Goal: Information Seeking & Learning: Learn about a topic

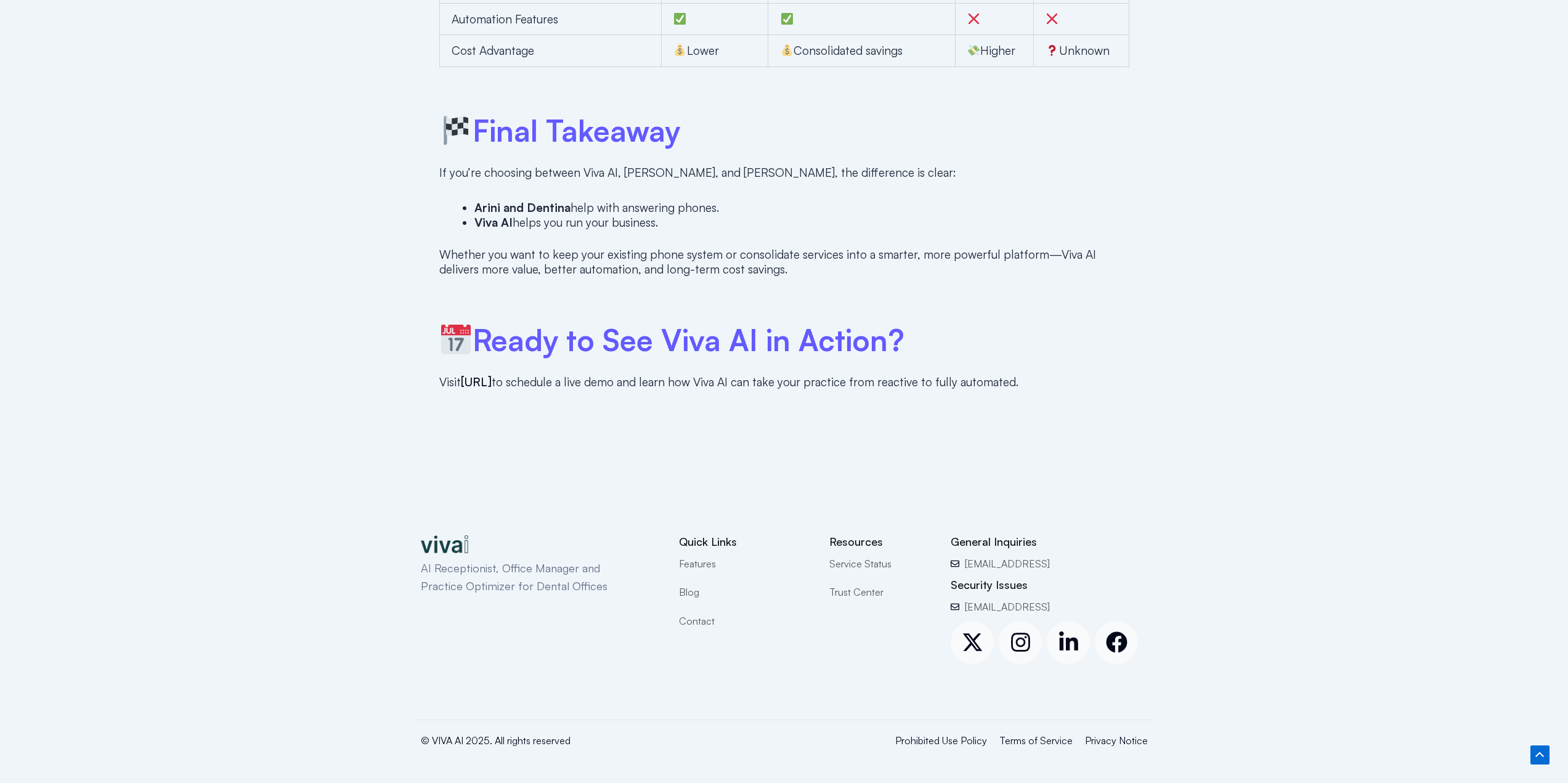
scroll to position [3341, 0]
click at [453, 544] on img at bounding box center [444, 541] width 48 height 17
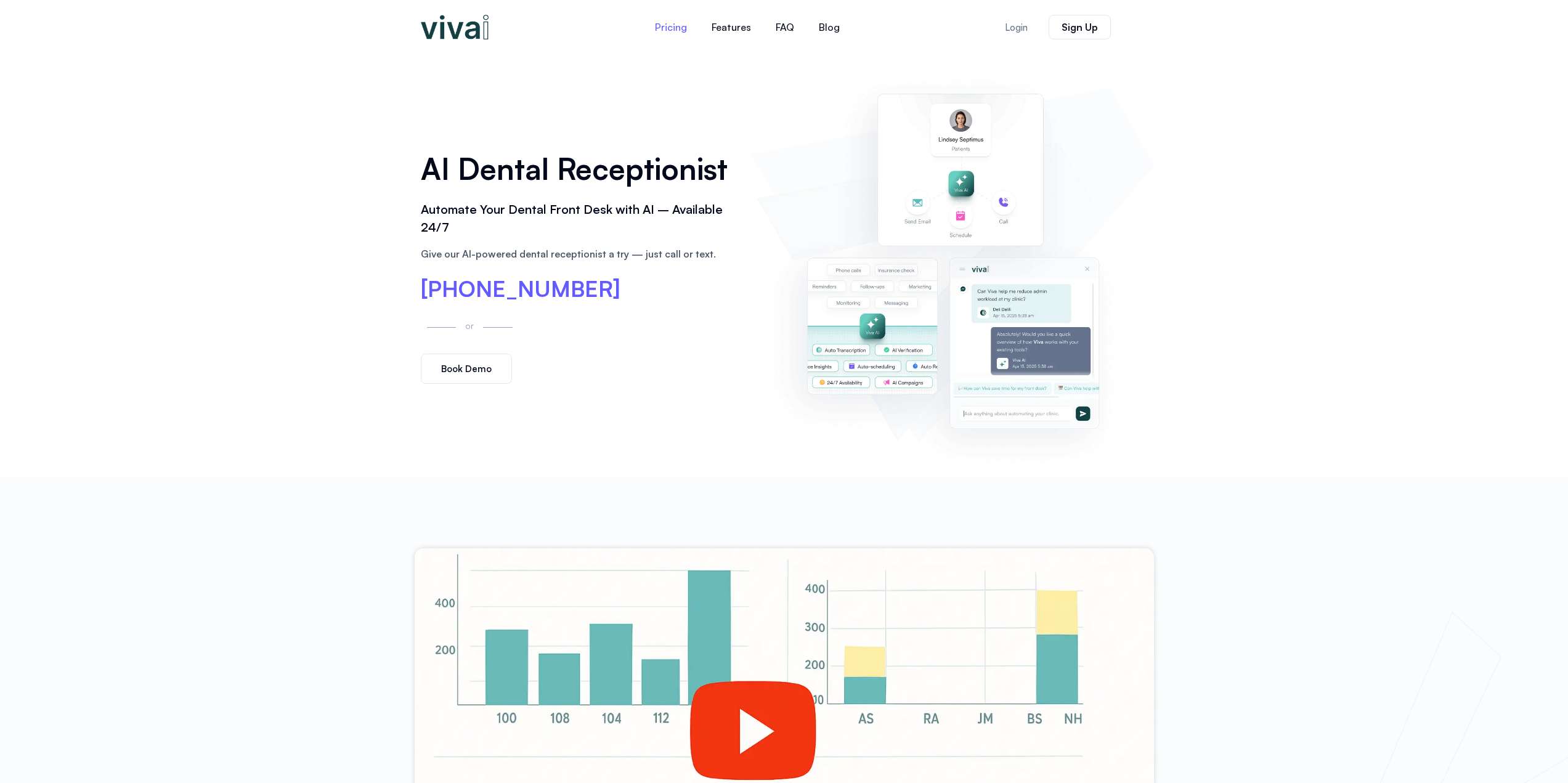
click at [669, 19] on link "Pricing" at bounding box center [671, 27] width 57 height 29
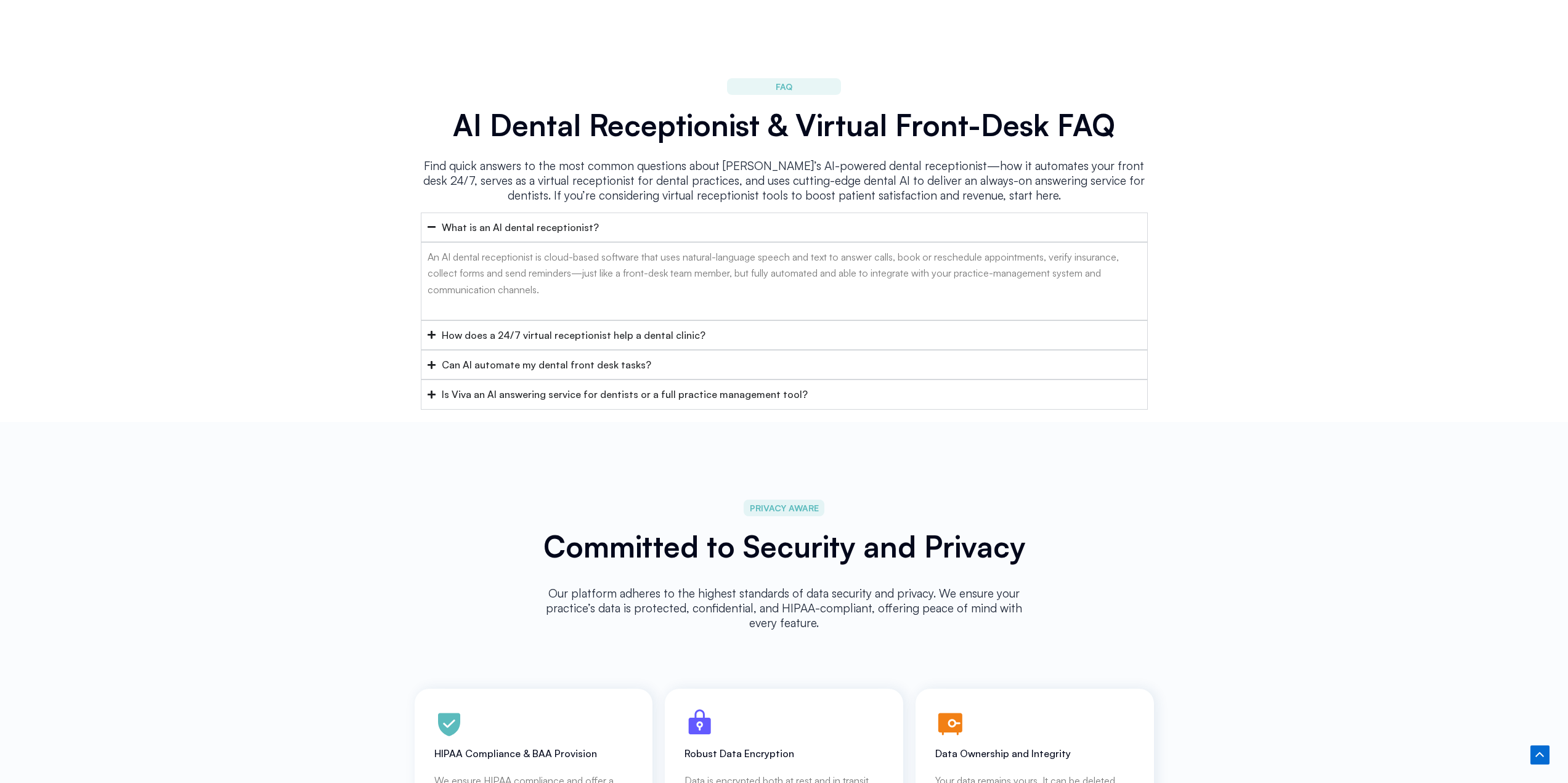
scroll to position [4882, 0]
click at [677, 385] on div "Is Viva an AI answering service for dentists or a full practice management tool?" at bounding box center [625, 392] width 366 height 16
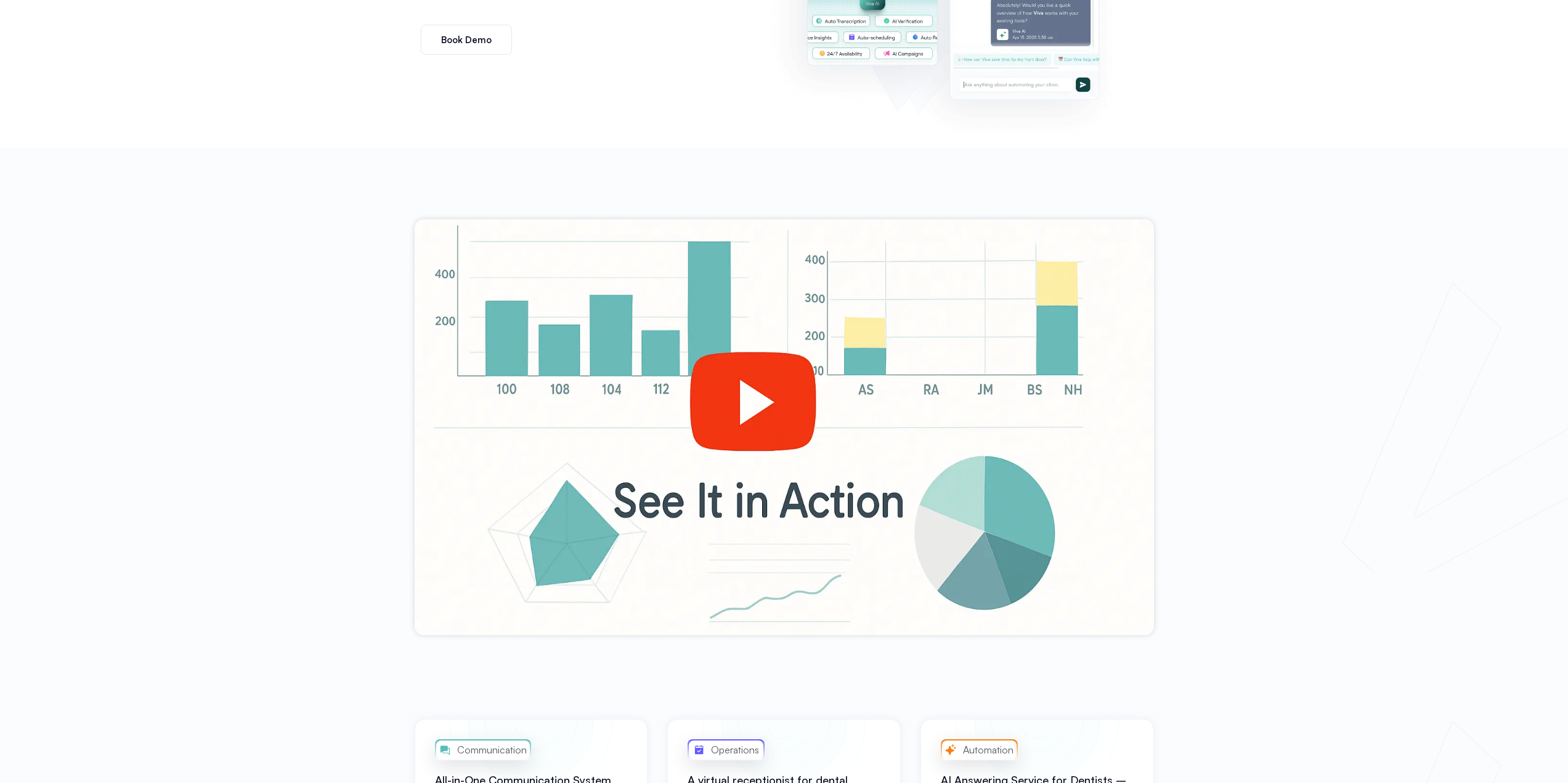
scroll to position [0, 0]
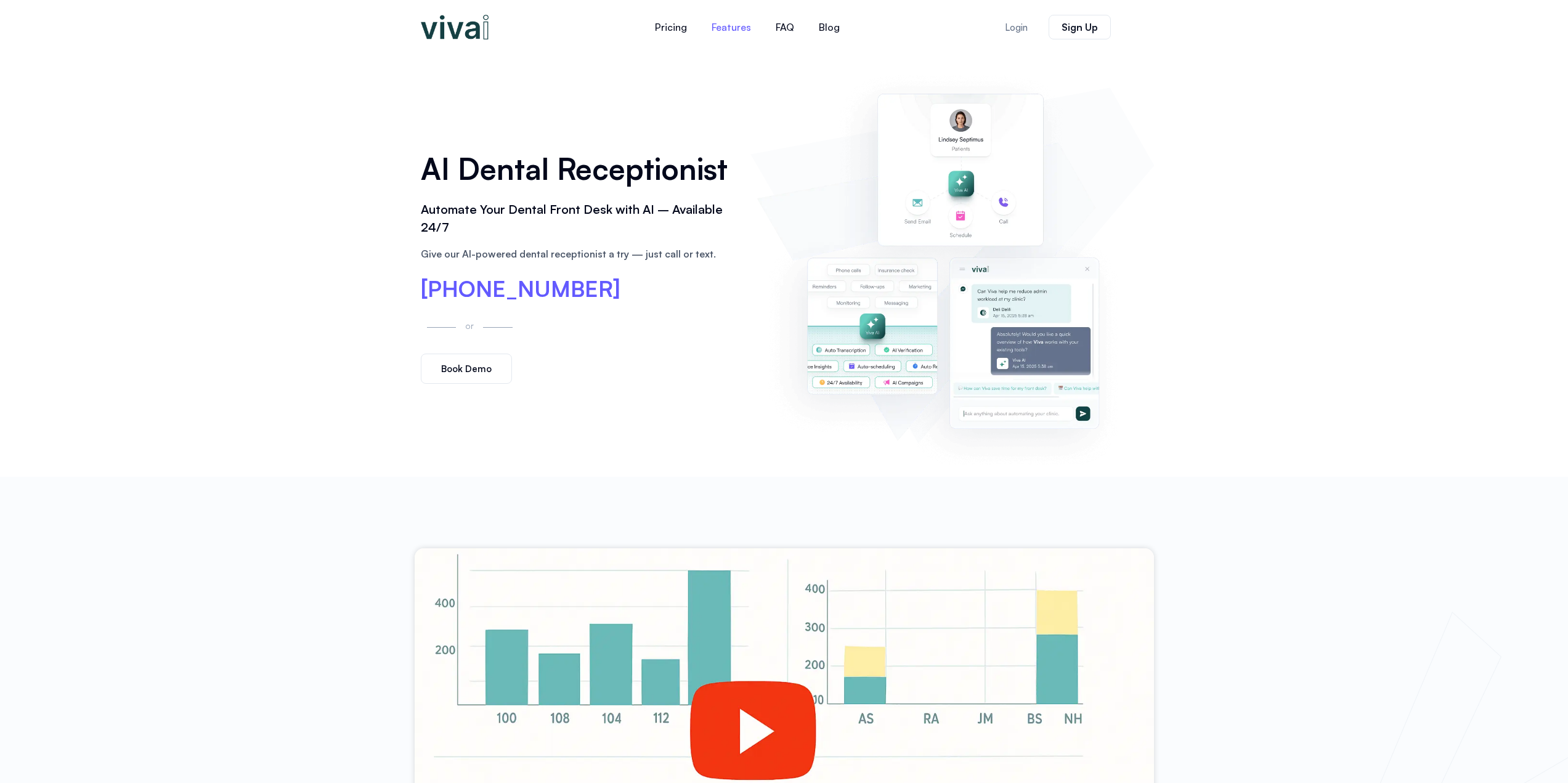
click at [738, 25] on link "Features" at bounding box center [731, 27] width 64 height 29
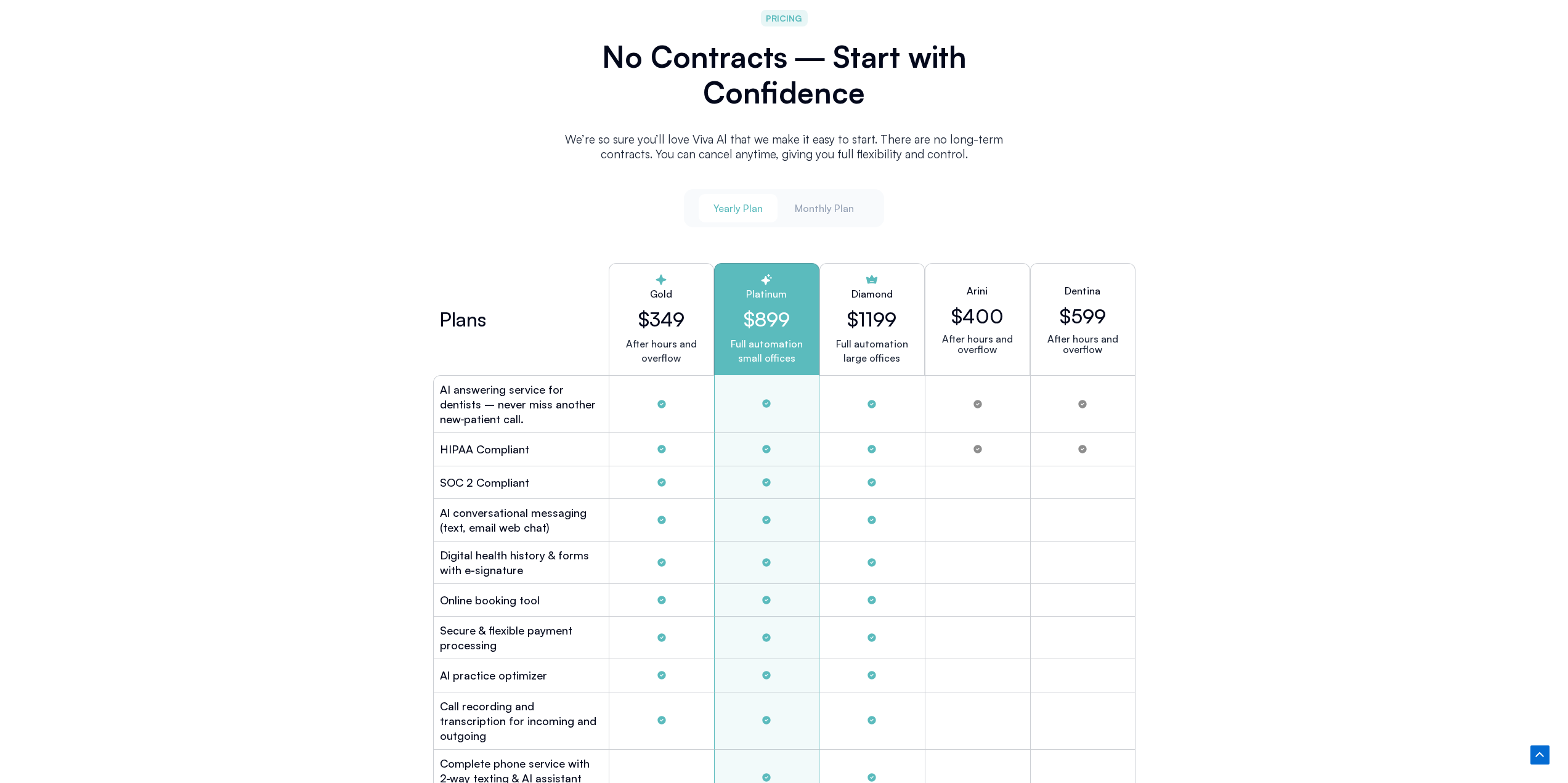
scroll to position [3200, 0]
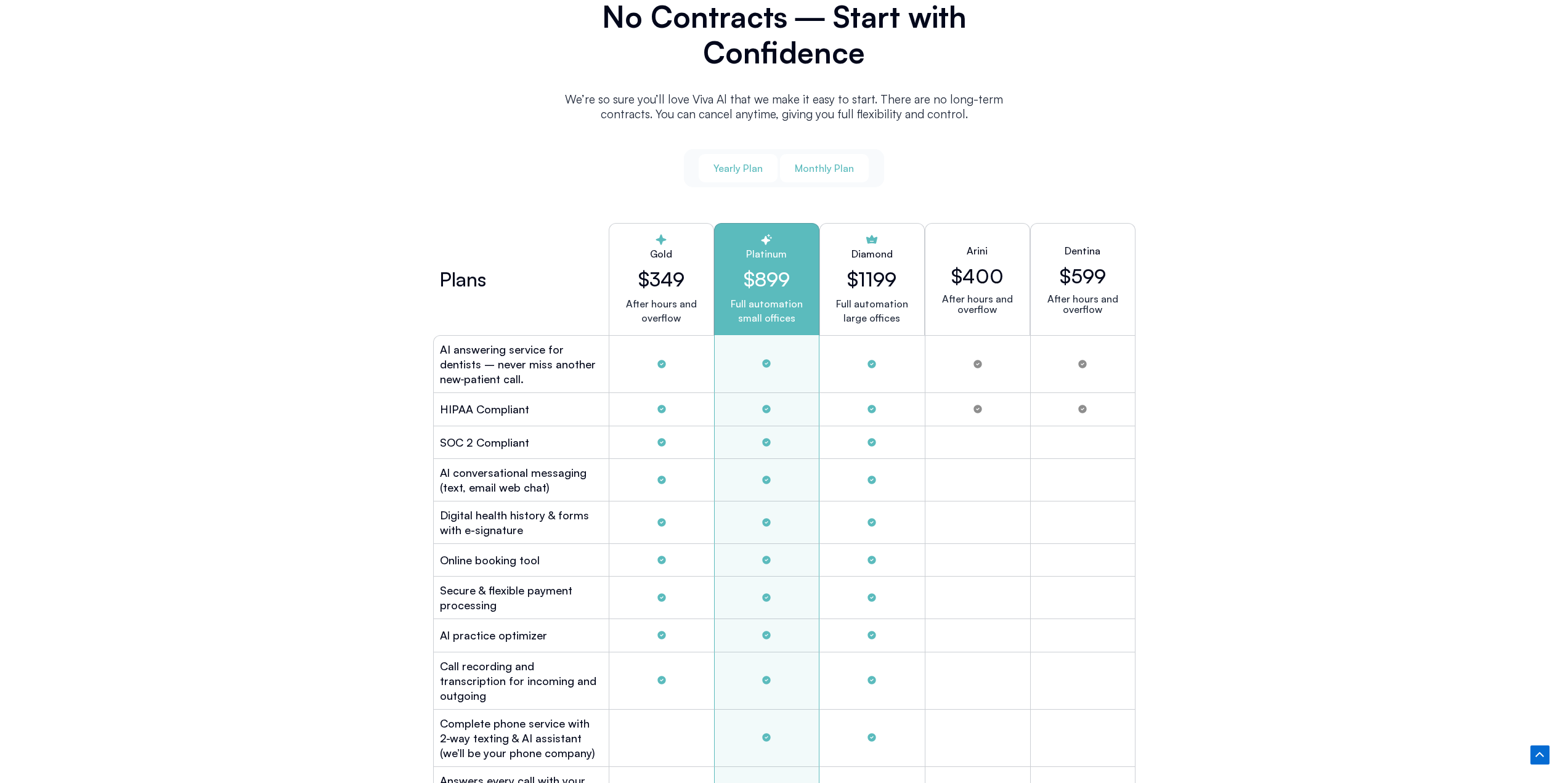
click at [847, 161] on span "Monthly Plan" at bounding box center [824, 168] width 59 height 13
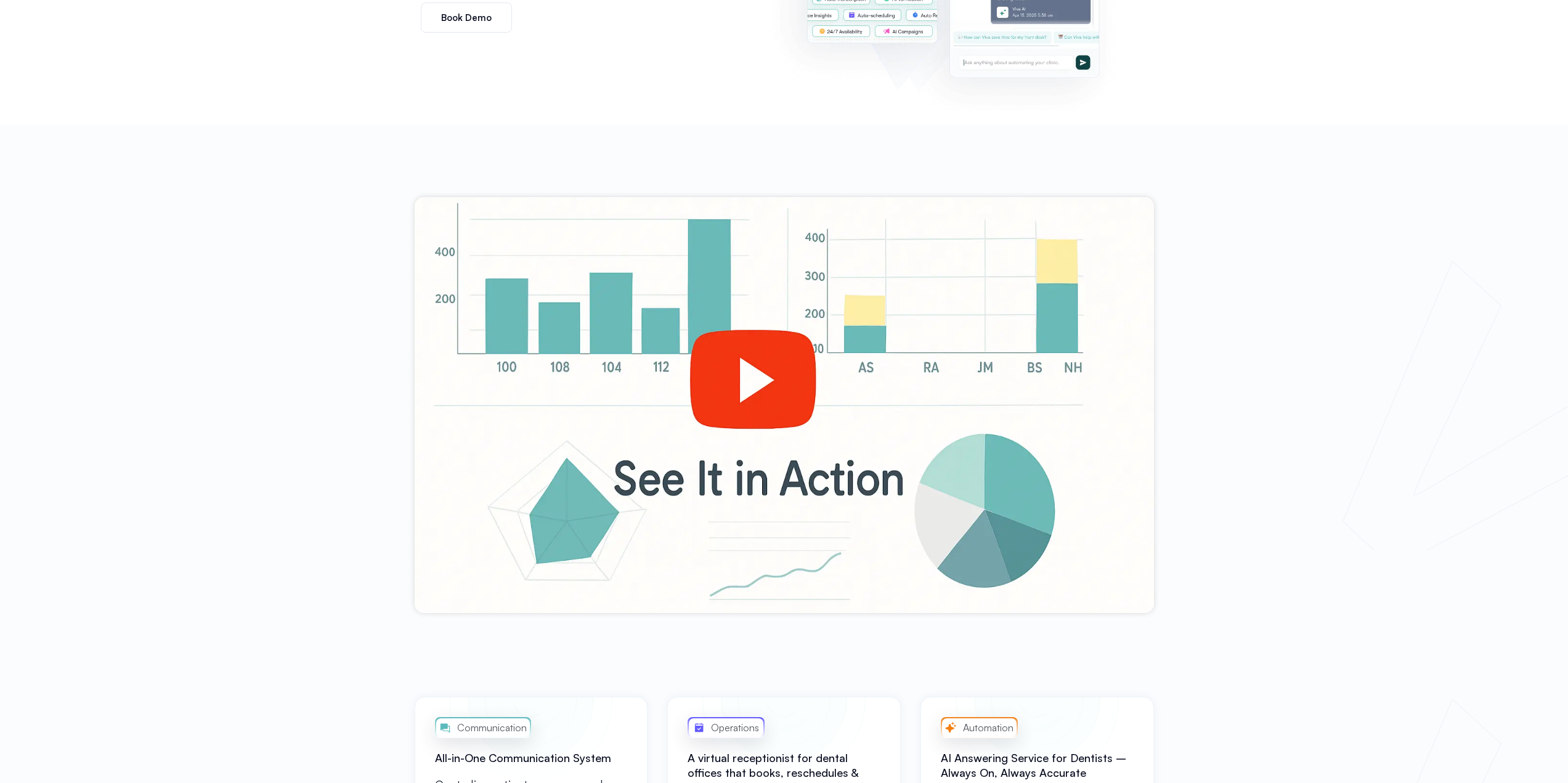
scroll to position [0, 0]
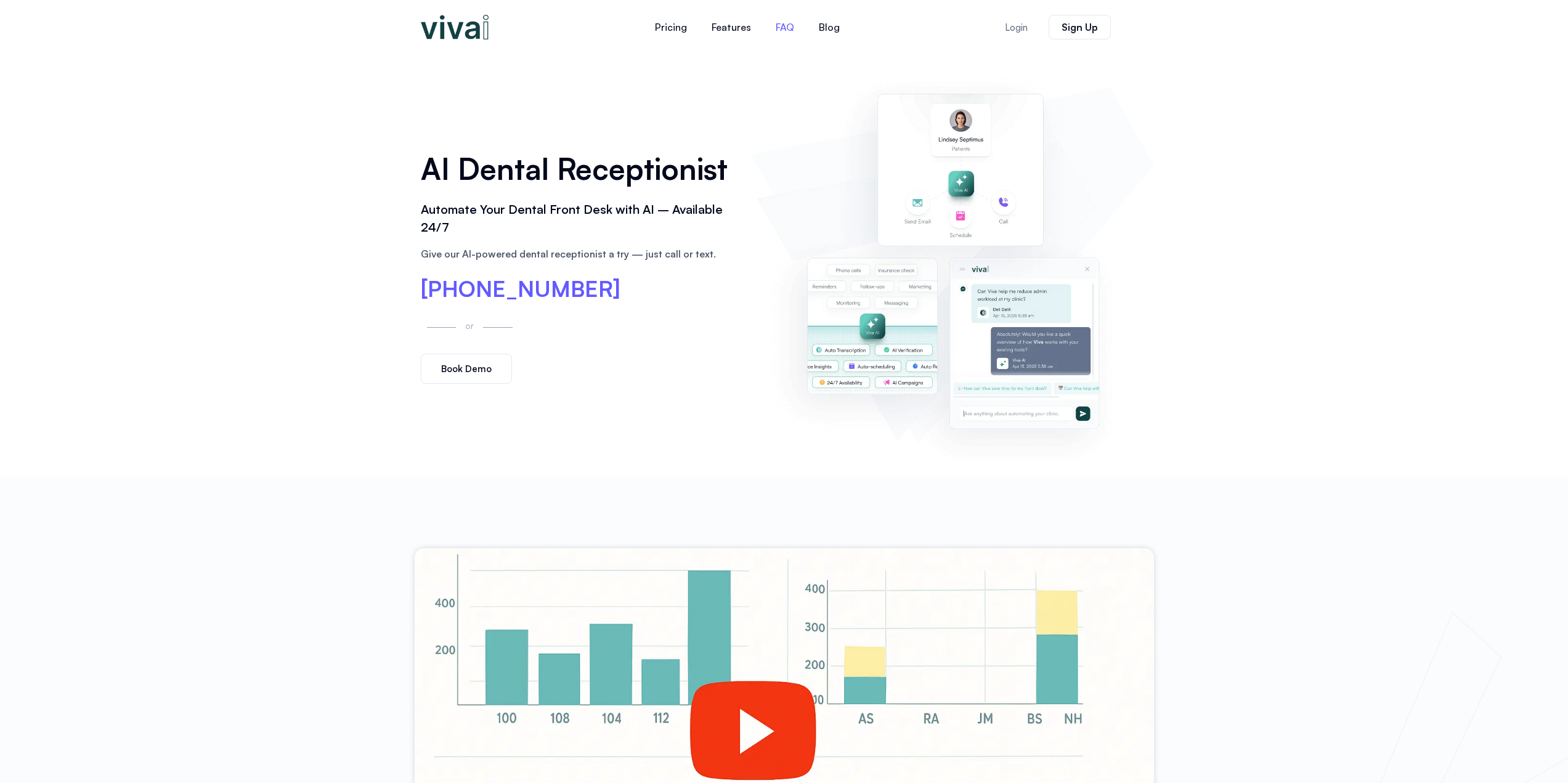
click at [784, 24] on link "FAQ" at bounding box center [784, 27] width 43 height 29
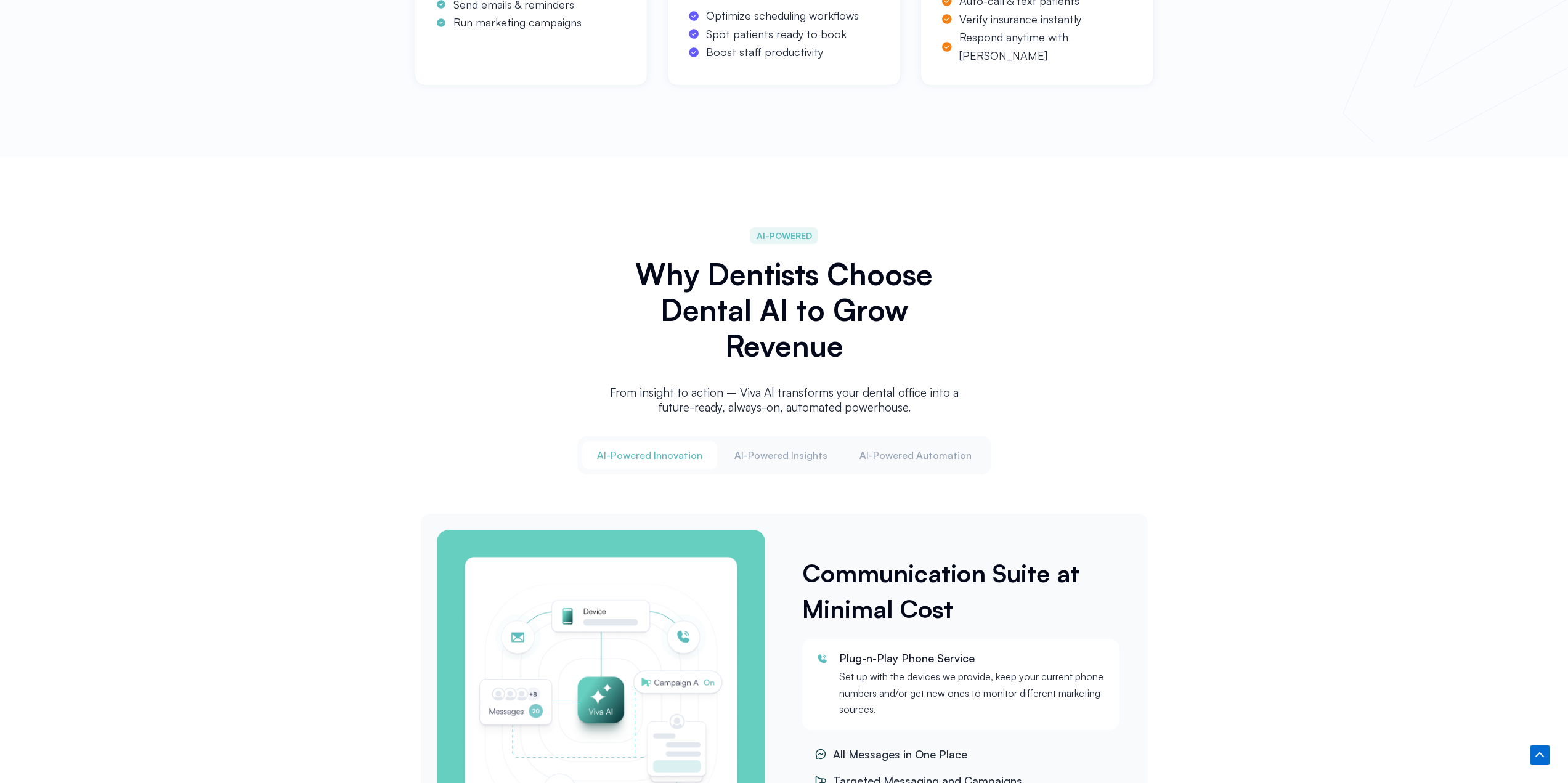
scroll to position [1279, 0]
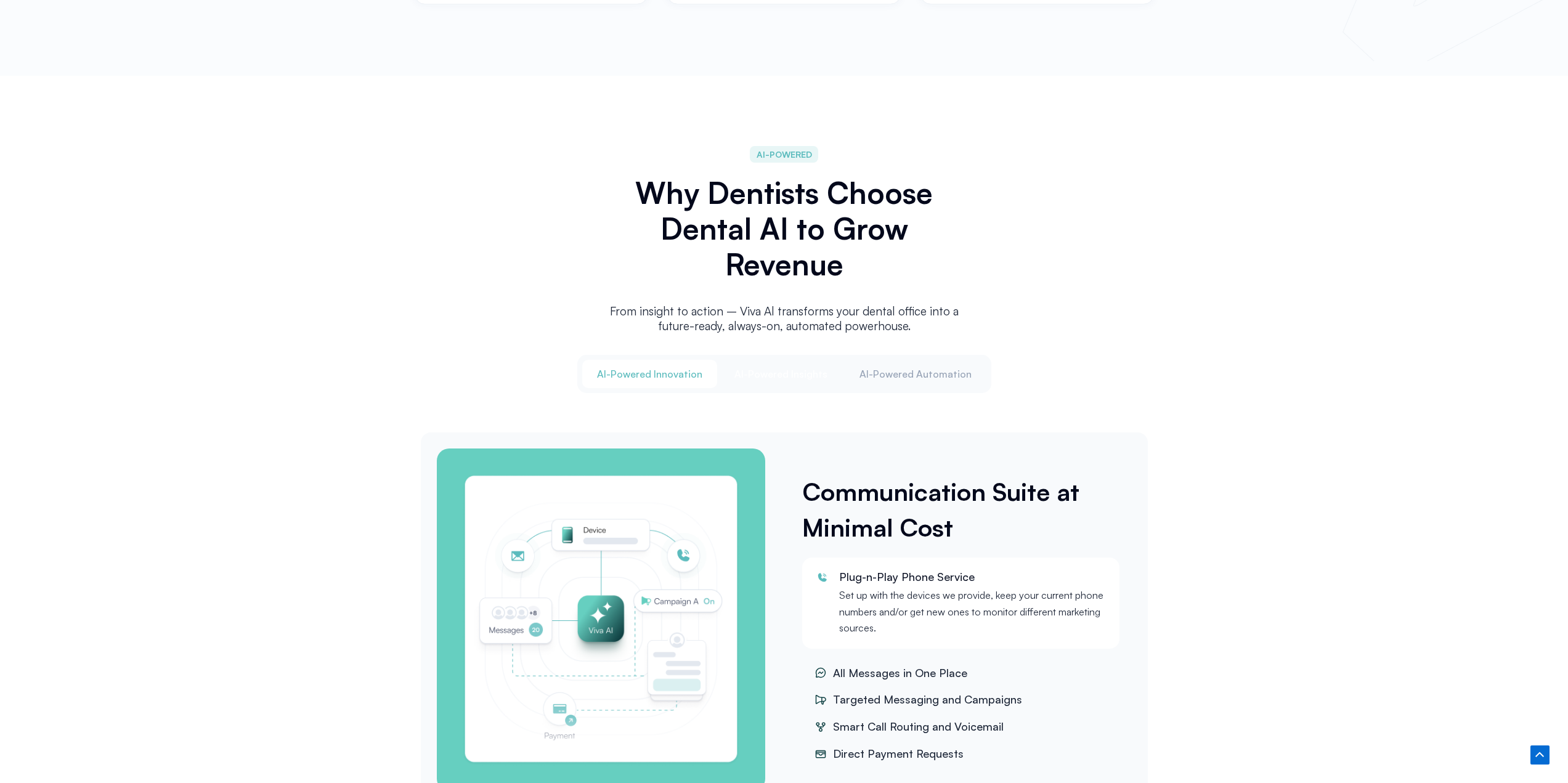
click at [778, 373] on span "Al-Powered Insights" at bounding box center [780, 374] width 93 height 13
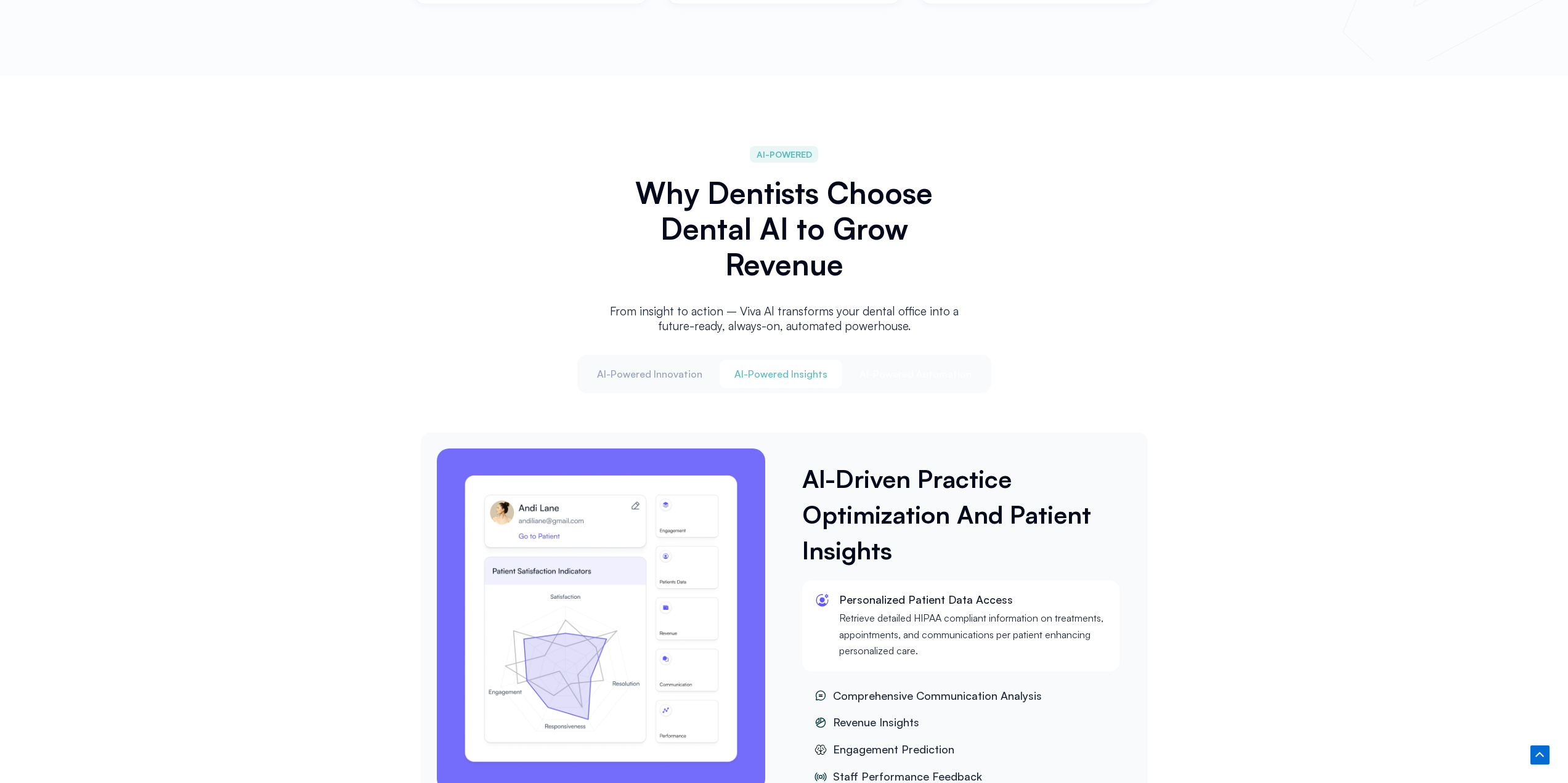
click at [905, 370] on span "Al-Powered Automation" at bounding box center [915, 374] width 112 height 13
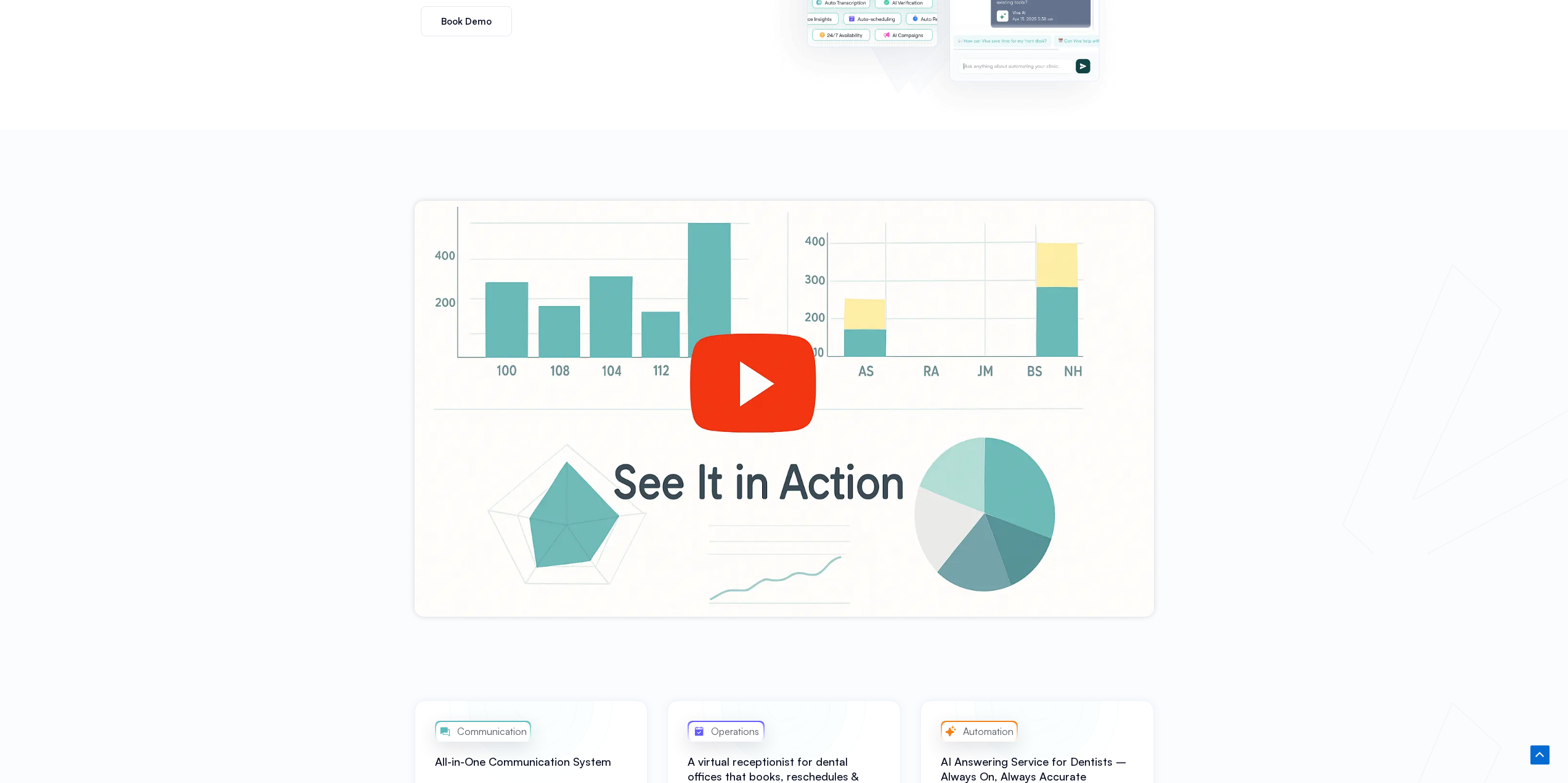
scroll to position [354, 0]
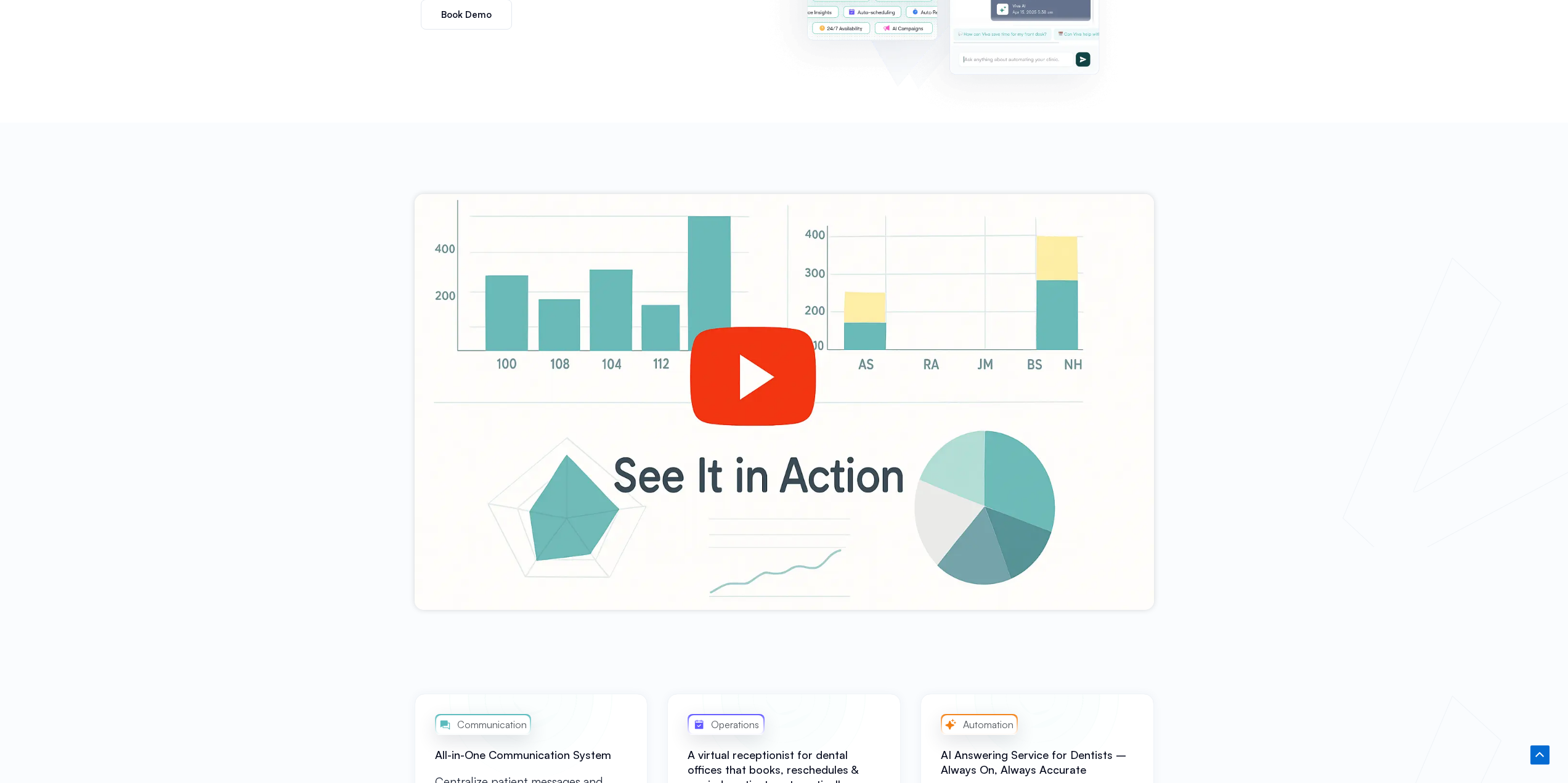
click at [758, 362] on div at bounding box center [784, 402] width 740 height 416
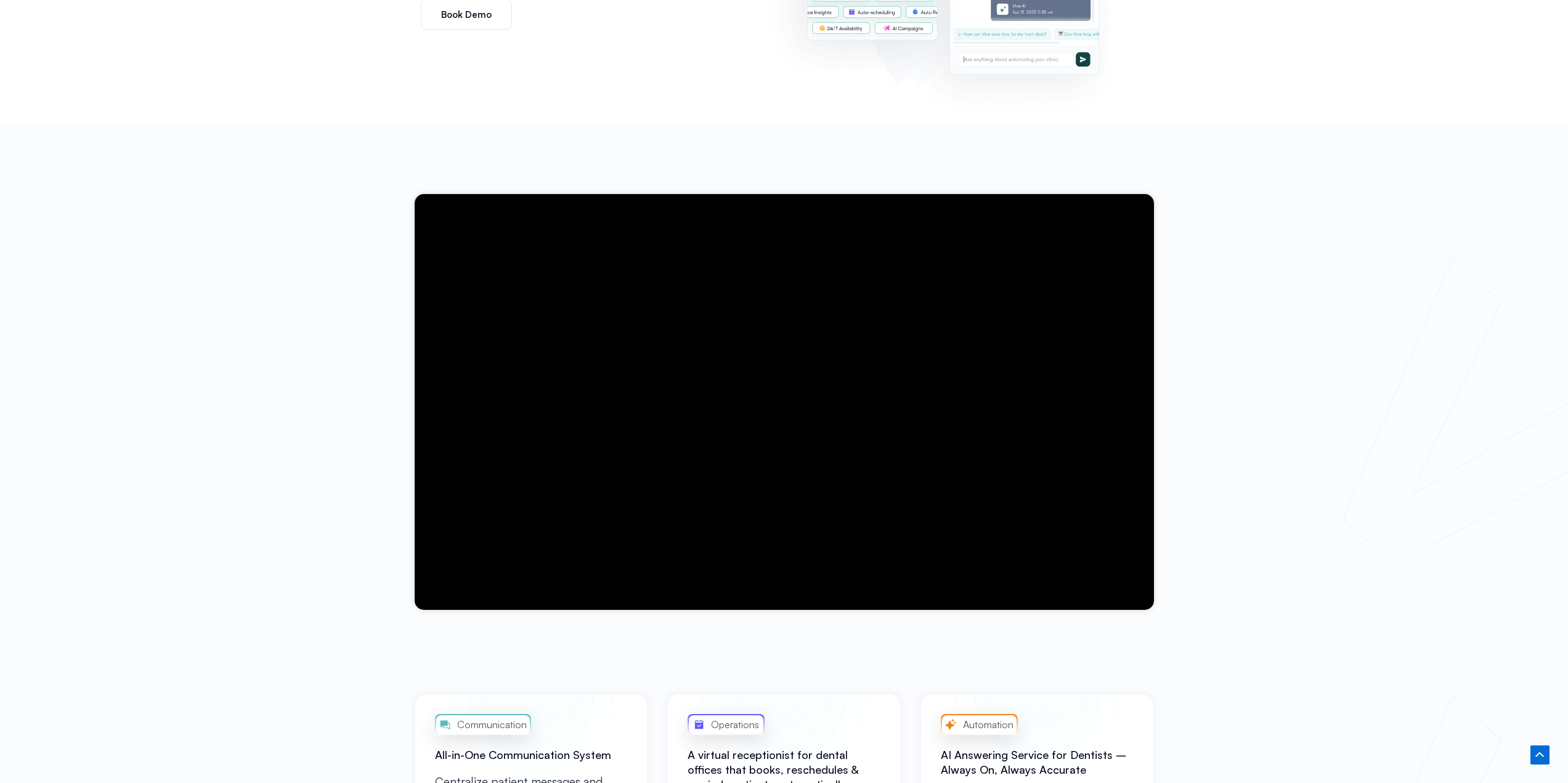
click at [311, 264] on div at bounding box center [784, 401] width 1568 height 559
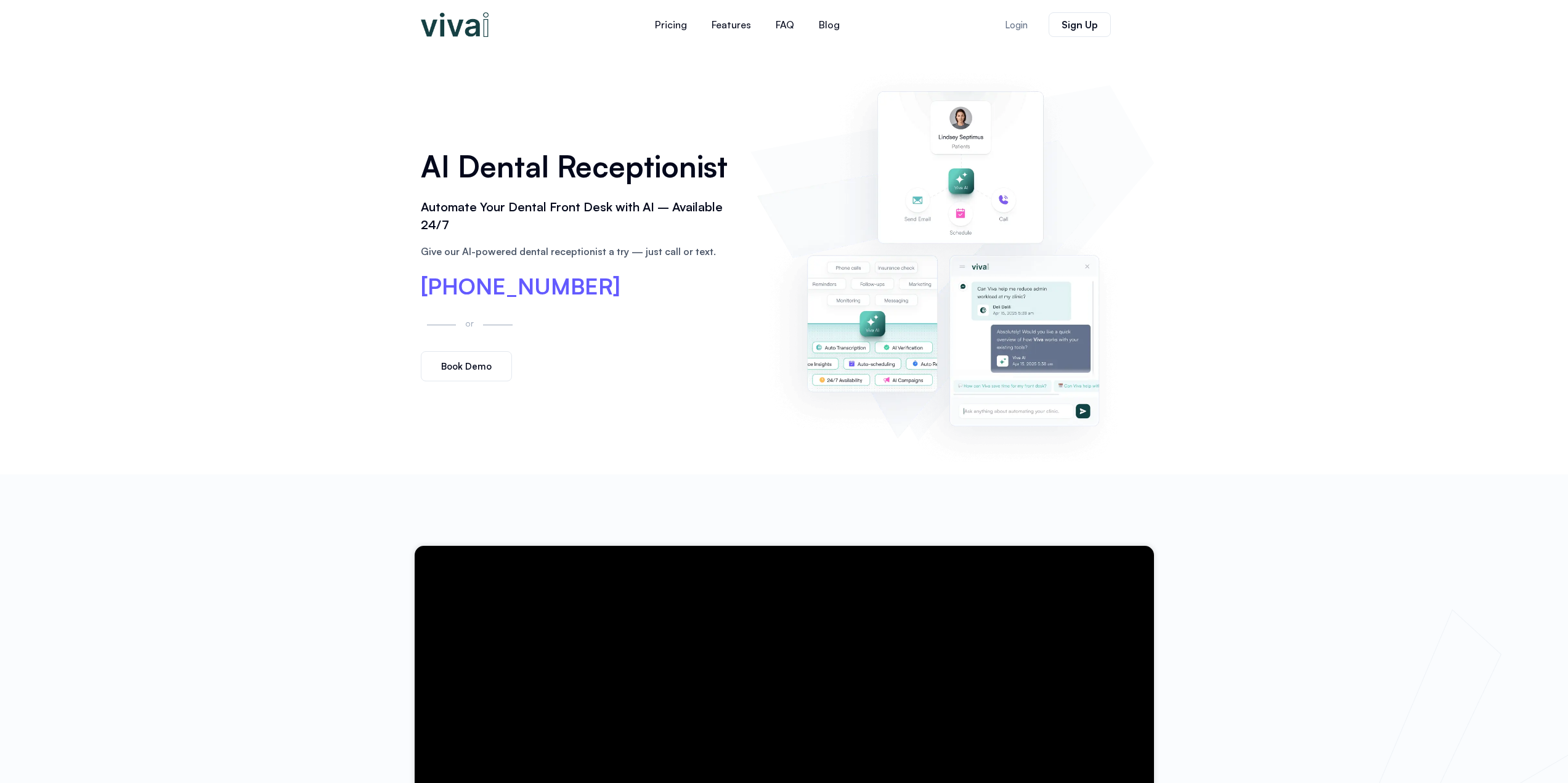
scroll to position [0, 0]
